Goal: Register for event/course

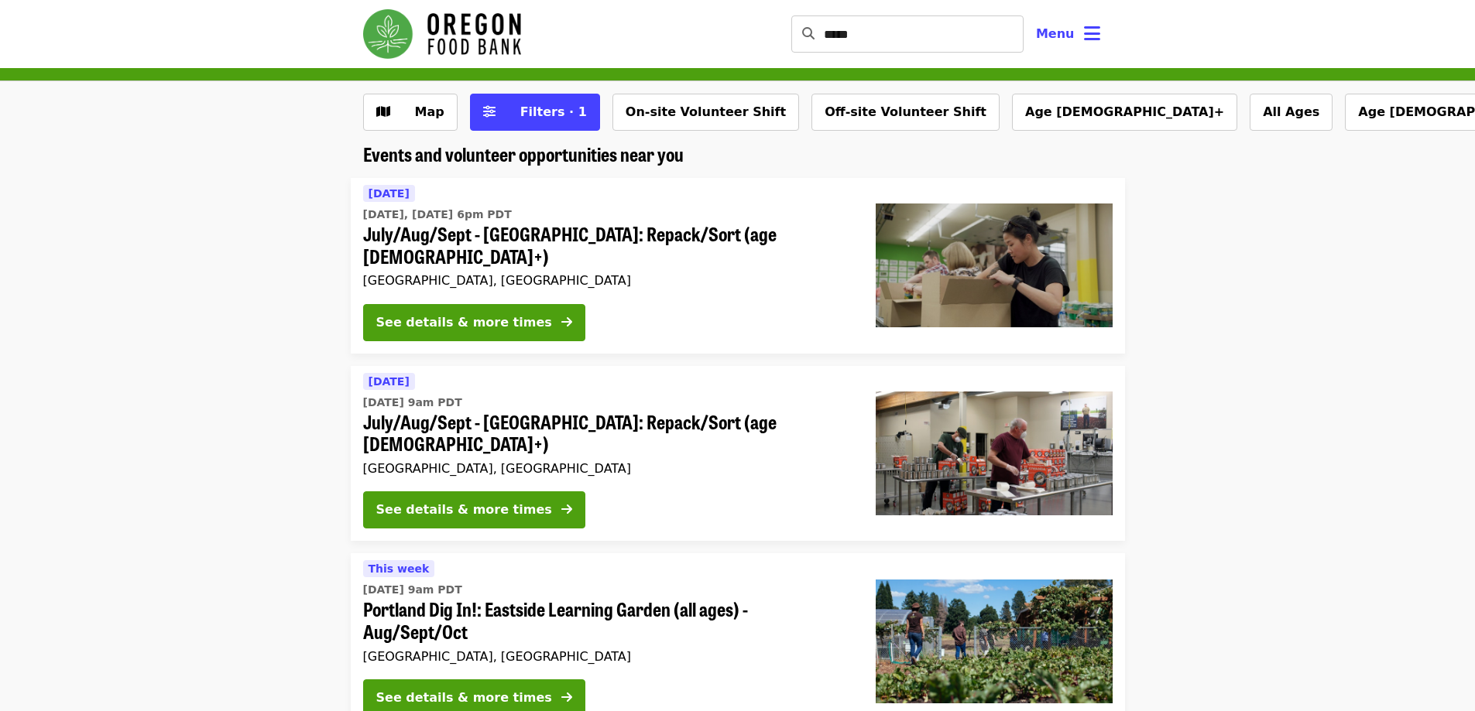
scroll to position [77, 0]
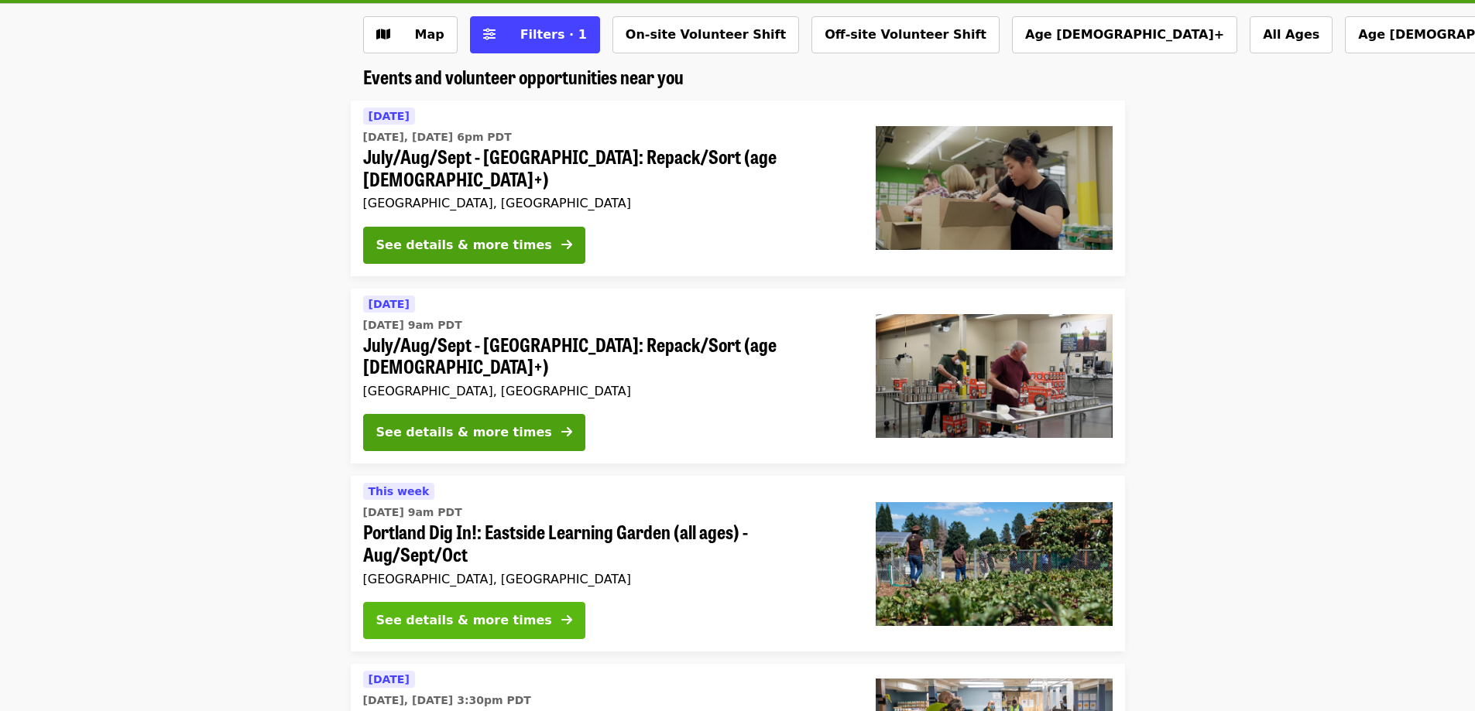
click at [420, 602] on button "See details & more times" at bounding box center [474, 620] width 222 height 37
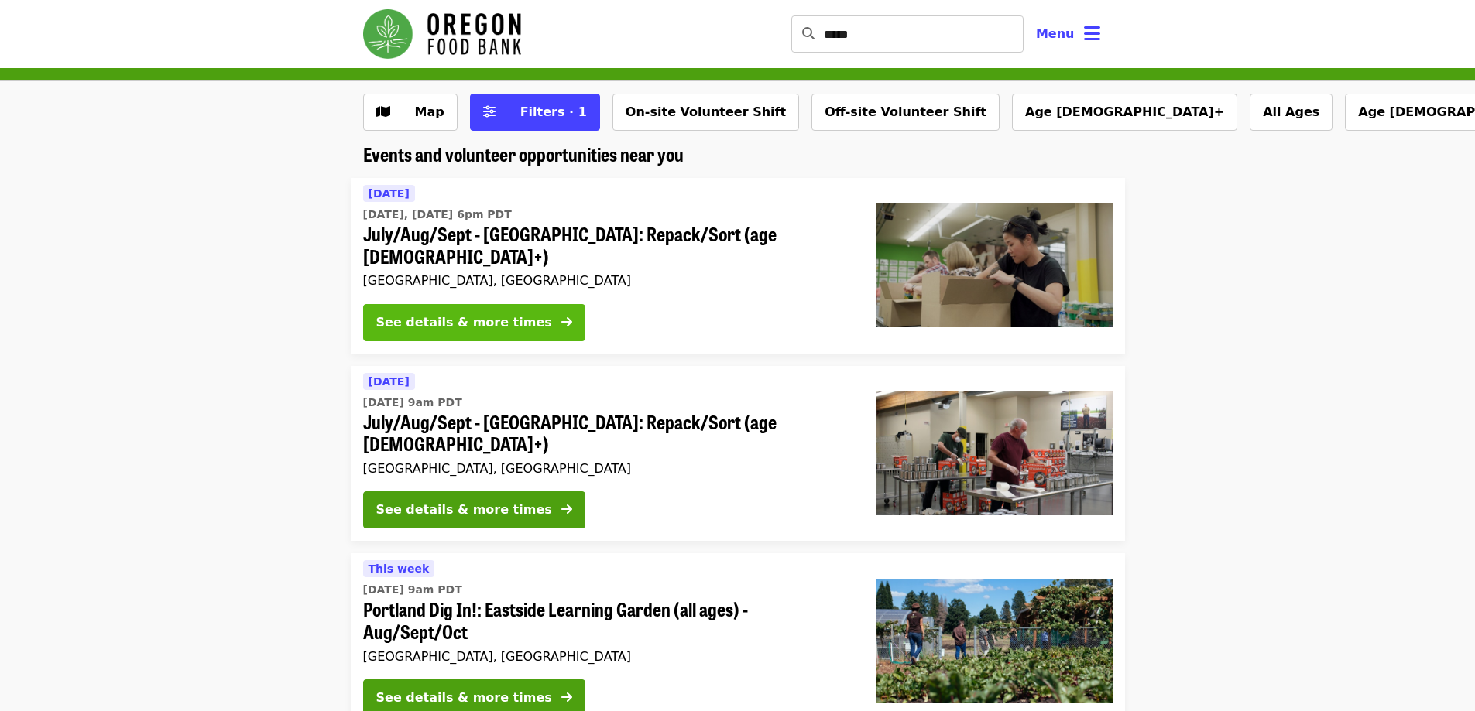
click at [470, 313] on div "See details & more times" at bounding box center [464, 322] width 176 height 19
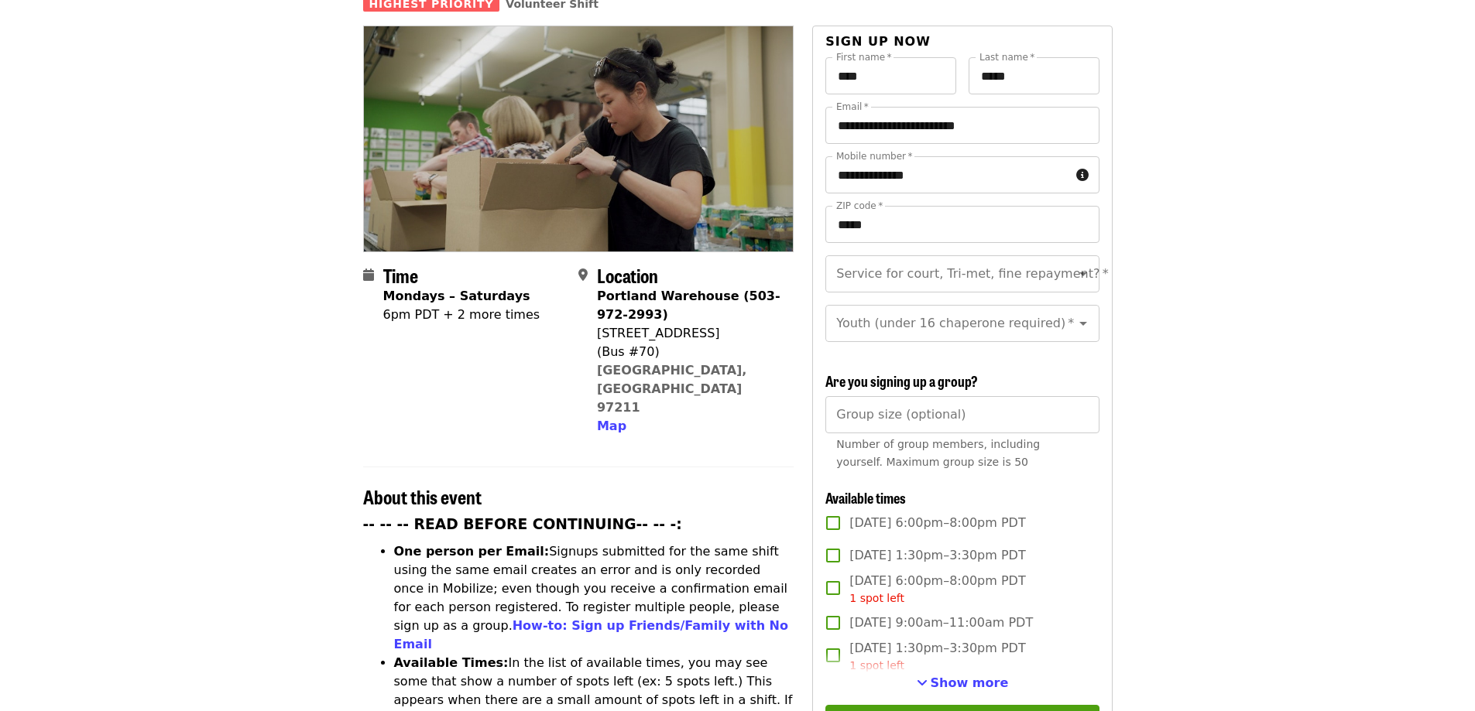
scroll to position [155, 0]
